Goal: Transaction & Acquisition: Purchase product/service

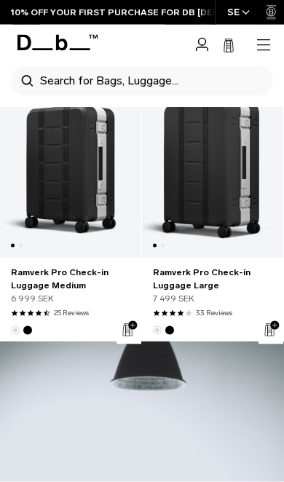
scroll to position [594, 0]
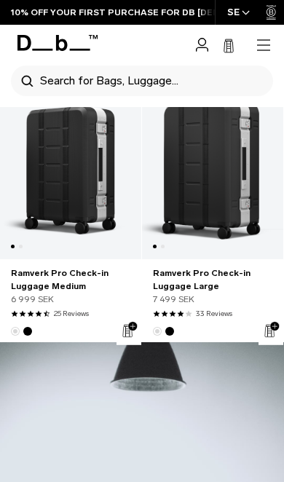
click at [208, 170] on link "Ramverk Pro Check-in Luggage Large" at bounding box center [212, 170] width 141 height 178
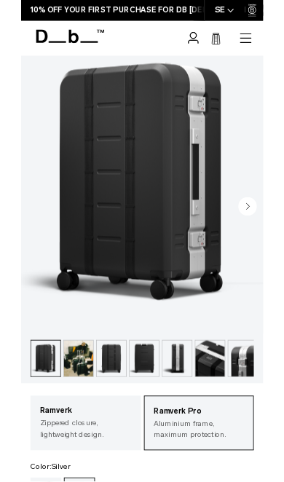
scroll to position [160, 0]
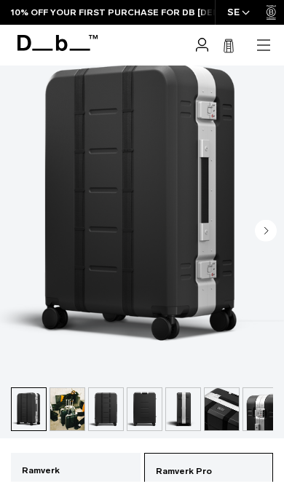
click at [258, 233] on circle "Next slide" at bounding box center [266, 230] width 22 height 22
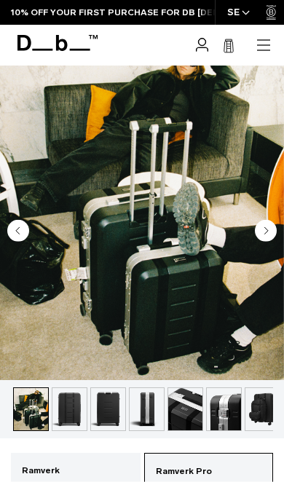
scroll to position [0, 39]
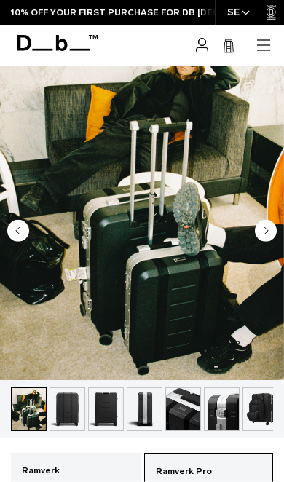
click at [270, 235] on circle "Next slide" at bounding box center [266, 230] width 22 height 22
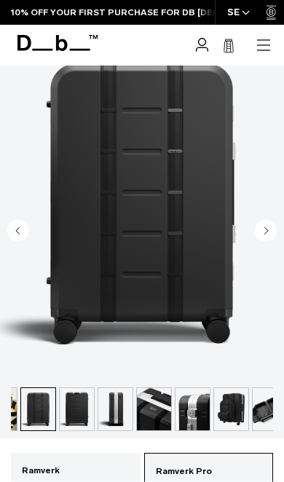
scroll to position [0, 77]
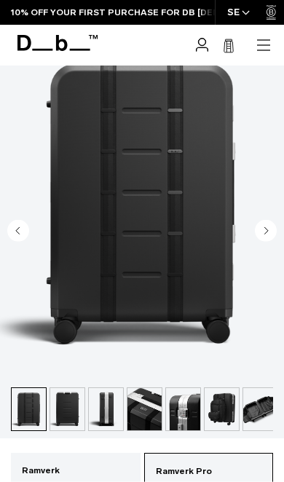
click at [277, 225] on img "3 / 12" at bounding box center [142, 202] width 284 height 355
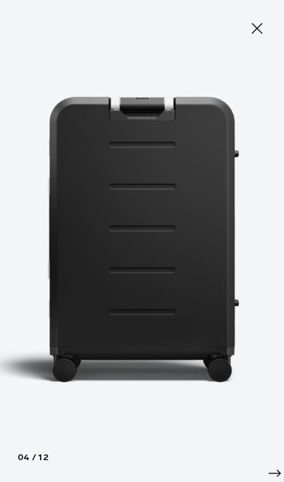
click at [280, 235] on img at bounding box center [142, 241] width 284 height 482
click at [273, 239] on img at bounding box center [142, 241] width 284 height 482
click at [277, 258] on img at bounding box center [142, 241] width 284 height 482
click at [279, 470] on icon "Next slide" at bounding box center [274, 472] width 17 height 17
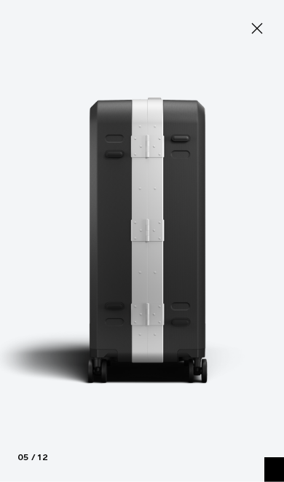
click at [272, 459] on div "Next" at bounding box center [274, 473] width 20 height 32
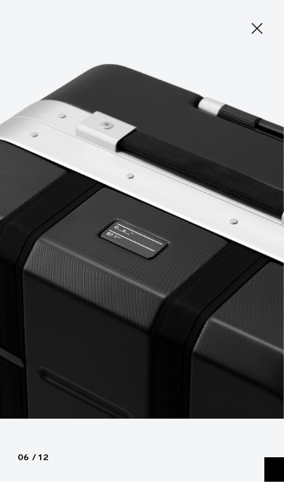
click at [277, 471] on icon "Next slide" at bounding box center [274, 472] width 17 height 17
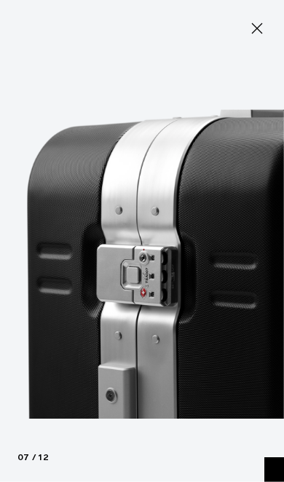
click at [273, 470] on icon "Next slide" at bounding box center [274, 472] width 17 height 17
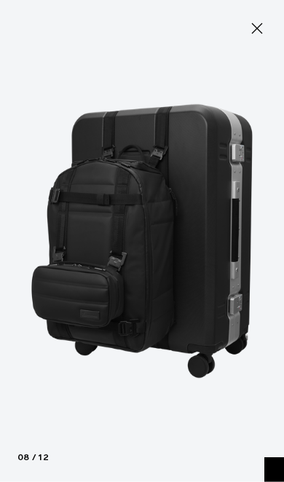
click at [275, 468] on icon "Next slide" at bounding box center [274, 472] width 17 height 17
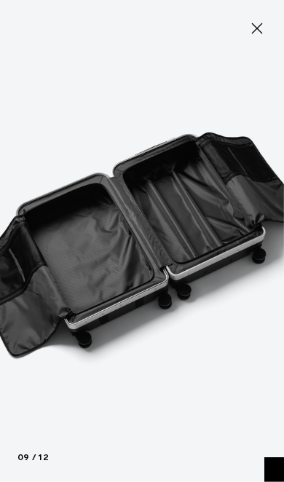
click at [271, 470] on icon "Next slide" at bounding box center [274, 472] width 17 height 17
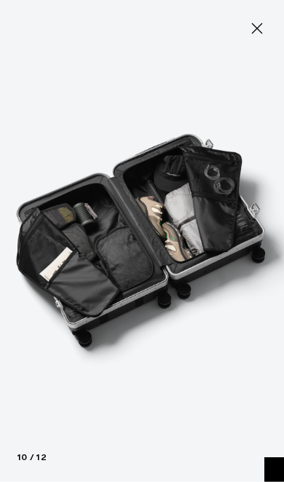
click at [270, 470] on icon "Next slide" at bounding box center [274, 472] width 17 height 17
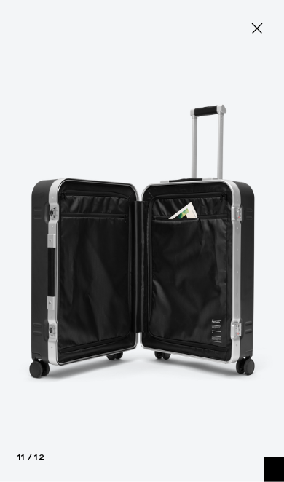
click at [270, 471] on icon "Next slide" at bounding box center [274, 472] width 17 height 17
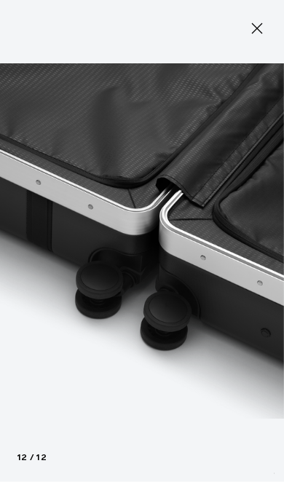
click at [269, 471] on div "Previous Next" at bounding box center [274, 472] width 17 height 17
click at [277, 466] on div "Previous" at bounding box center [284, 473] width 20 height 32
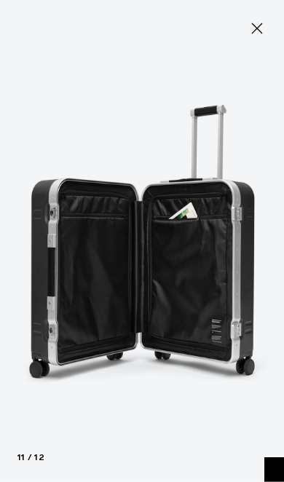
click at [279, 467] on icon "Next slide" at bounding box center [274, 472] width 17 height 17
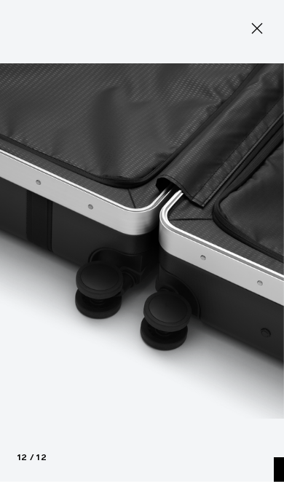
click at [274, 471] on icon "Previous slide" at bounding box center [275, 472] width 2 height 17
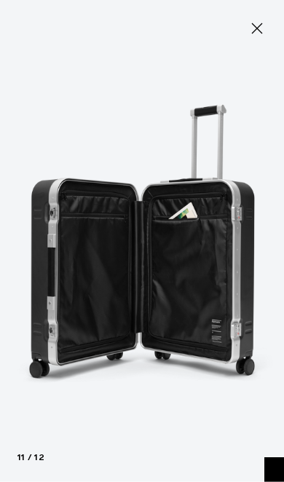
click at [277, 471] on icon "Next slide" at bounding box center [274, 472] width 17 height 17
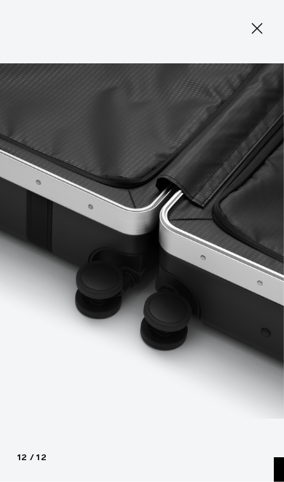
click at [280, 472] on div "Previous" at bounding box center [284, 473] width 20 height 32
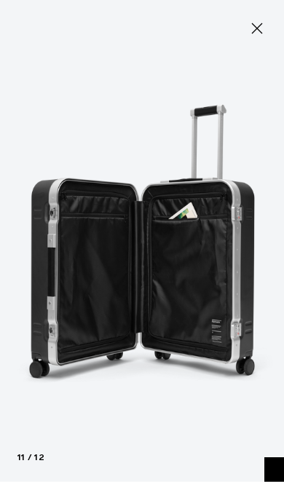
click at [279, 476] on icon "Next slide" at bounding box center [274, 472] width 17 height 17
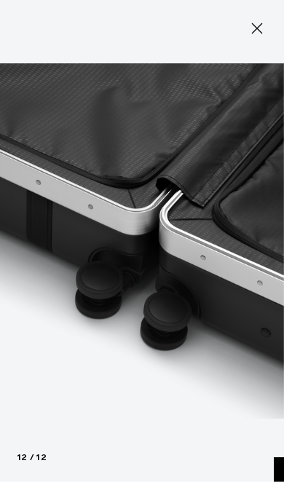
click at [274, 475] on icon "Previous slide" at bounding box center [275, 472] width 2 height 17
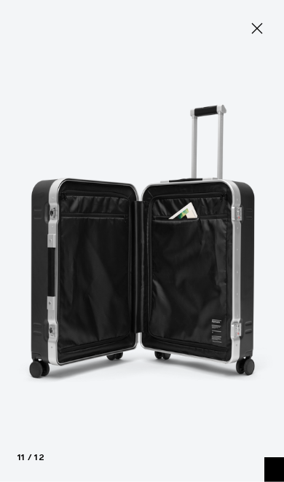
click at [275, 470] on icon "Next slide" at bounding box center [274, 472] width 17 height 17
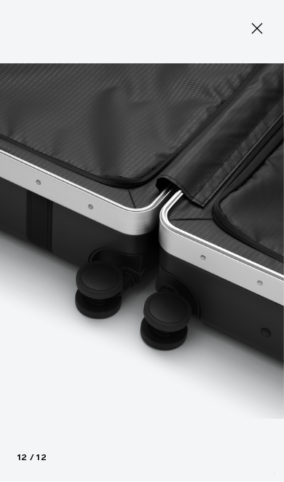
click at [255, 31] on icon at bounding box center [257, 28] width 11 height 11
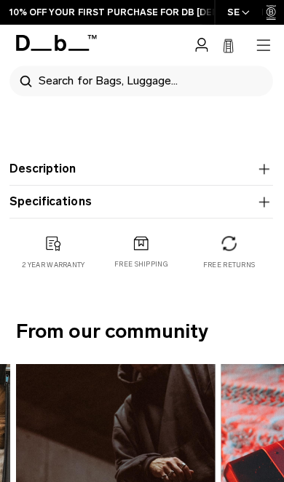
scroll to position [858, 0]
